Goal: Task Accomplishment & Management: Manage account settings

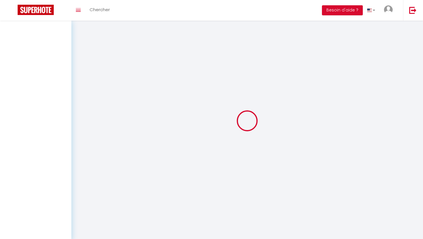
select select
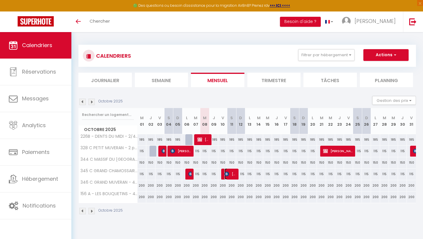
click at [229, 173] on span "[PERSON_NAME]" at bounding box center [230, 173] width 12 height 11
select select "KO"
select select "0"
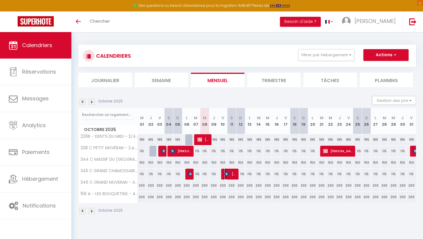
select select "1"
select select
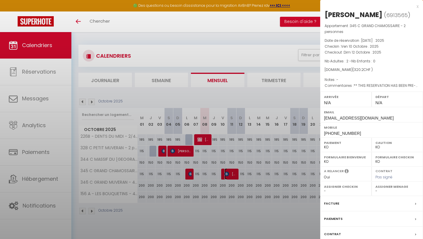
select select "37735"
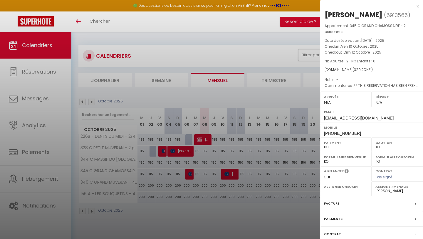
click at [276, 174] on div at bounding box center [211, 119] width 423 height 239
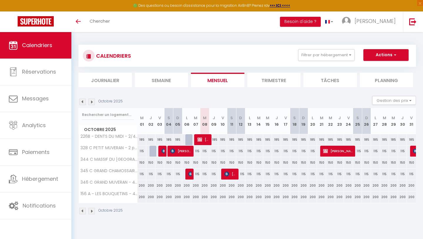
click at [276, 174] on div "115" at bounding box center [276, 173] width 9 height 11
type input "115"
type input "Jeu 16 Octobre 2025"
type input "Ven 17 Octobre 2025"
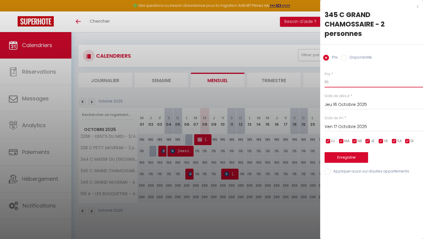
click at [334, 81] on input "115" at bounding box center [374, 82] width 98 height 11
type input "110"
click at [332, 153] on button "Enregistrer" at bounding box center [346, 157] width 43 height 11
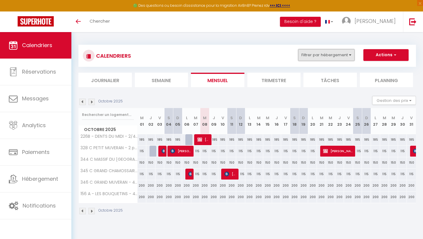
click at [330, 53] on button "Filtrer par hébergement" at bounding box center [326, 55] width 56 height 12
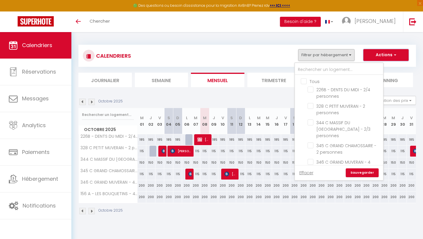
click at [373, 53] on button "Actions" at bounding box center [385, 55] width 45 height 12
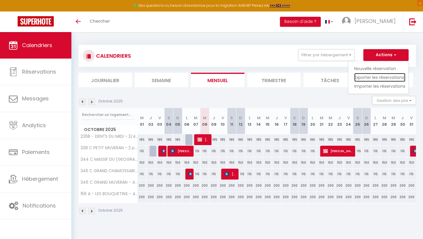
click at [370, 79] on link "Exporter les réservations" at bounding box center [379, 77] width 51 height 9
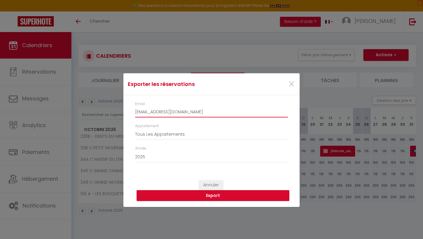
click at [180, 107] on input "[EMAIL_ADDRESS][DOMAIN_NAME]" at bounding box center [211, 112] width 153 height 11
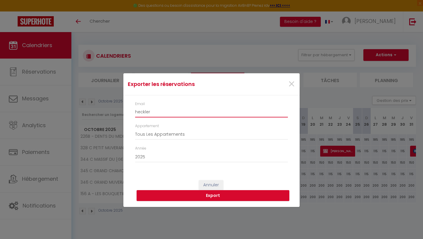
type input "heckler.victoria@hotmail.fr"
click at [199, 194] on button "Export" at bounding box center [213, 195] width 153 height 11
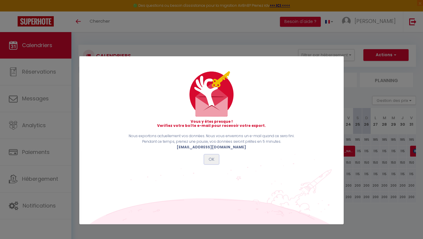
click at [217, 160] on button "OK" at bounding box center [211, 159] width 15 height 10
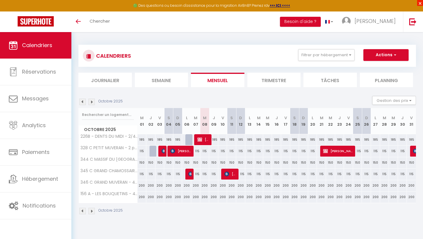
click at [420, 2] on span "×" at bounding box center [420, 3] width 6 height 6
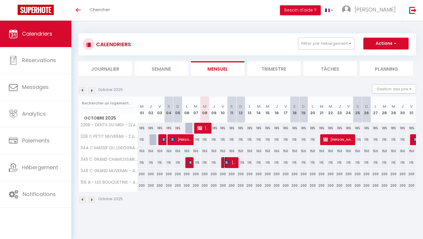
click at [231, 161] on span "[PERSON_NAME]" at bounding box center [230, 162] width 12 height 11
select select "KO"
select select "0"
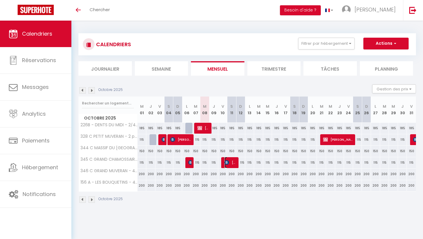
select select "1"
select select
select select "37735"
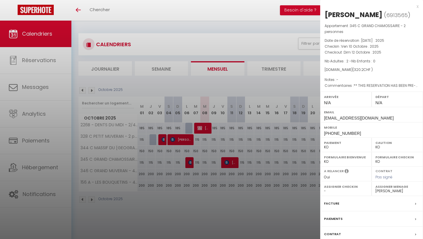
click at [249, 158] on div at bounding box center [211, 119] width 423 height 239
